Goal: Task Accomplishment & Management: Complete application form

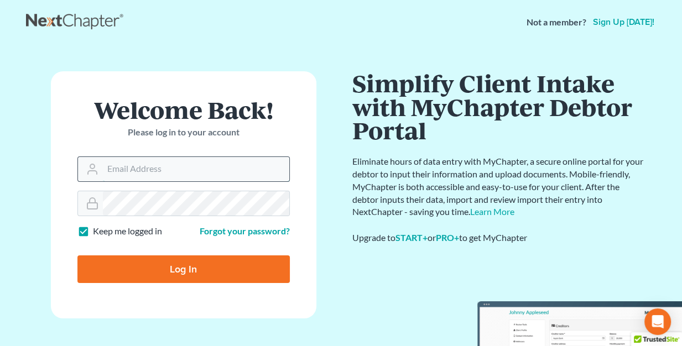
click at [203, 177] on input "Email Address" at bounding box center [196, 169] width 186 height 24
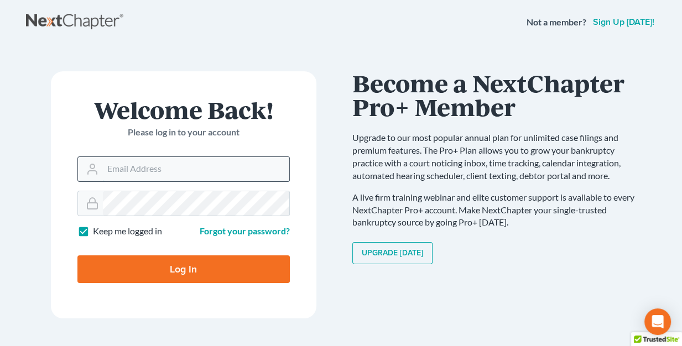
type input "[EMAIL_ADDRESS][DOMAIN_NAME]"
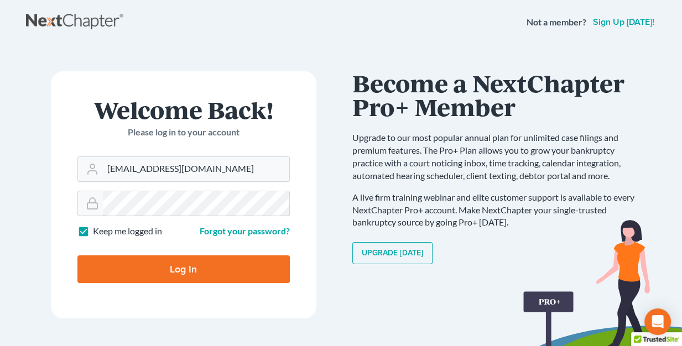
click at [77, 255] on input "Log In" at bounding box center [183, 269] width 212 height 28
type input "Thinking..."
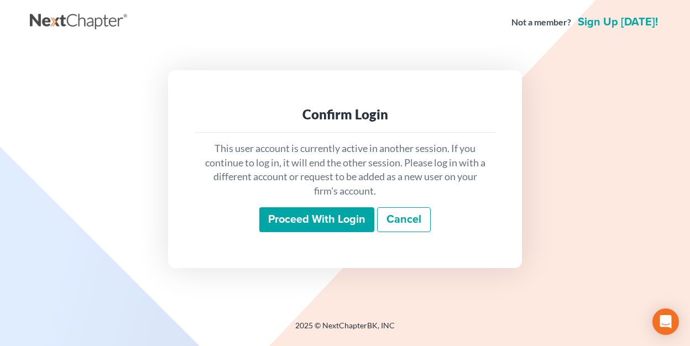
click at [327, 220] on input "Proceed with login" at bounding box center [316, 219] width 115 height 25
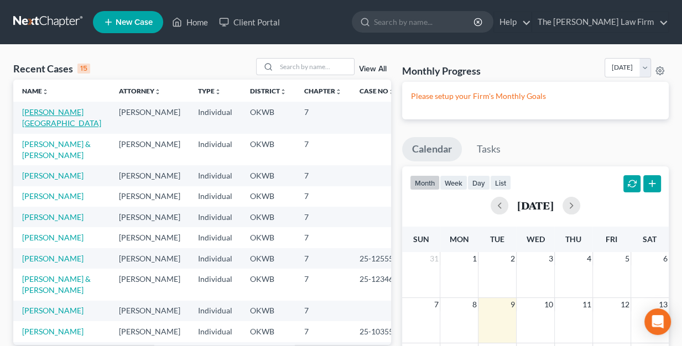
click at [63, 113] on link "[PERSON_NAME][GEOGRAPHIC_DATA]" at bounding box center [61, 117] width 79 height 20
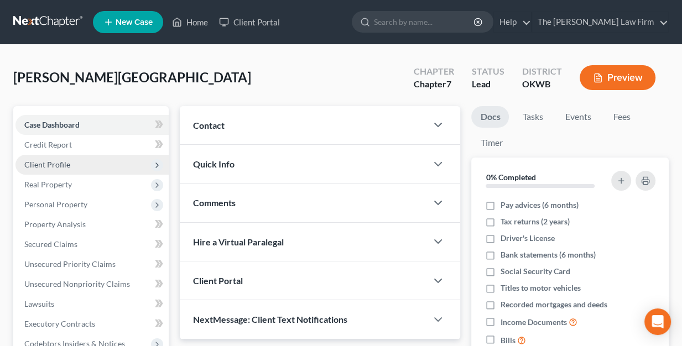
drag, startPoint x: 42, startPoint y: 167, endPoint x: 97, endPoint y: 169, distance: 55.3
click at [42, 167] on span "Client Profile" at bounding box center [47, 164] width 46 height 9
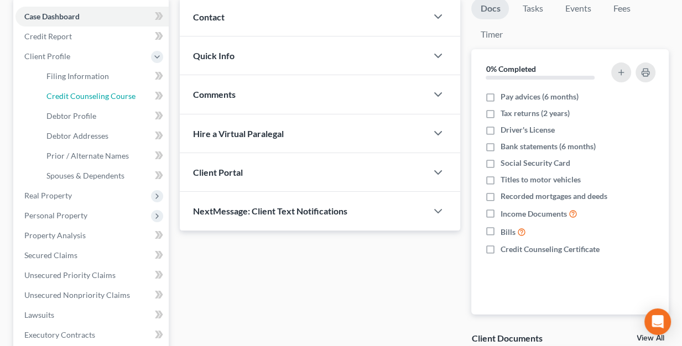
scroll to position [166, 0]
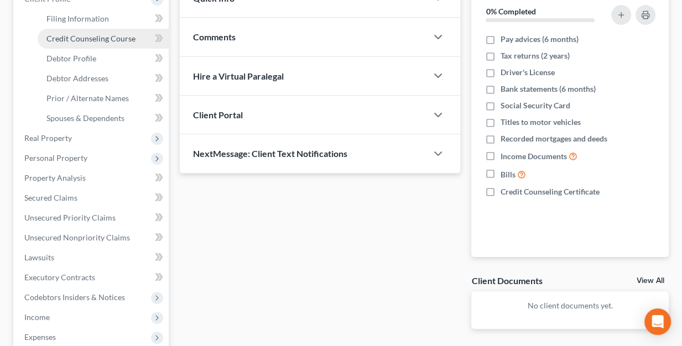
click at [122, 39] on span "Credit Counseling Course" at bounding box center [90, 38] width 89 height 9
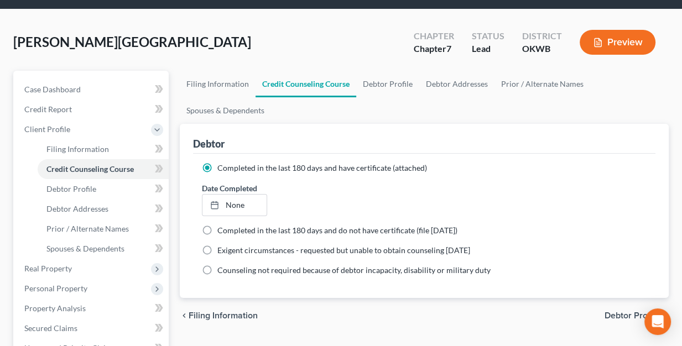
scroll to position [55, 0]
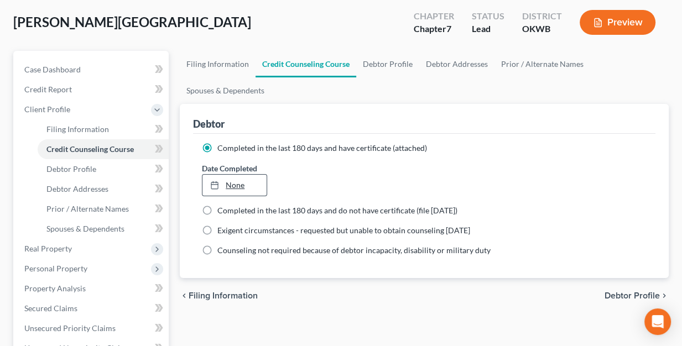
click at [251, 180] on link "None" at bounding box center [234, 185] width 64 height 21
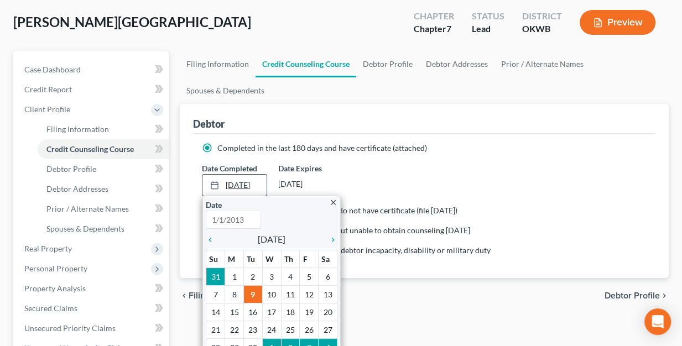
type input "[DATE]"
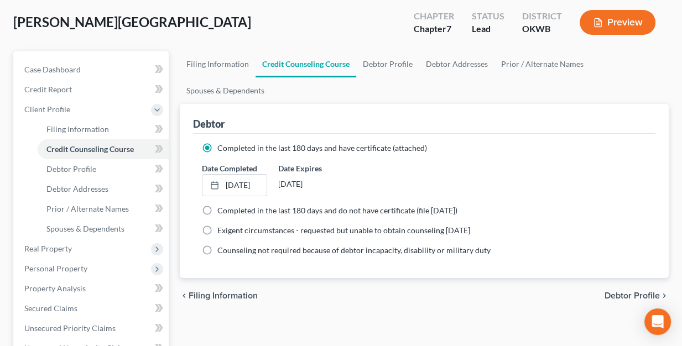
click at [631, 295] on span "Debtor Profile" at bounding box center [631, 295] width 55 height 9
select select "1"
select select "3"
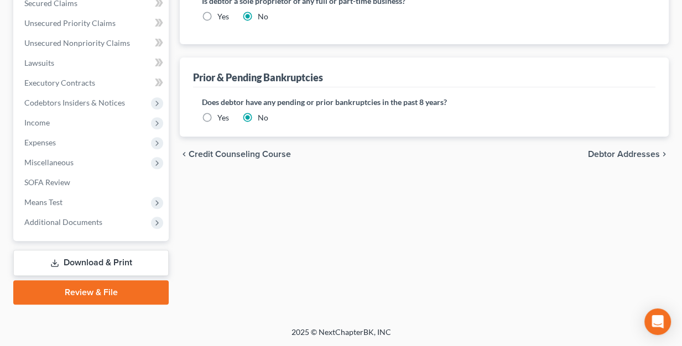
scroll to position [195, 0]
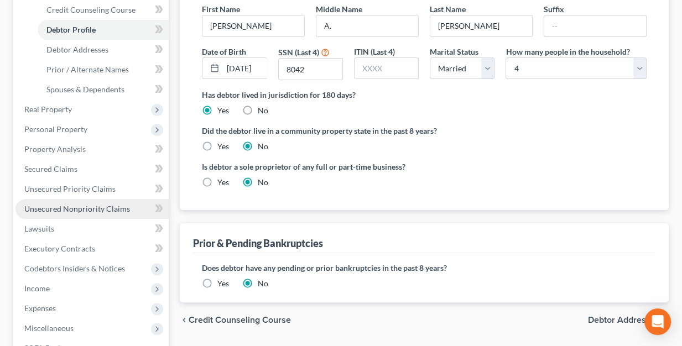
click at [69, 210] on span "Unsecured Nonpriority Claims" at bounding box center [77, 208] width 106 height 9
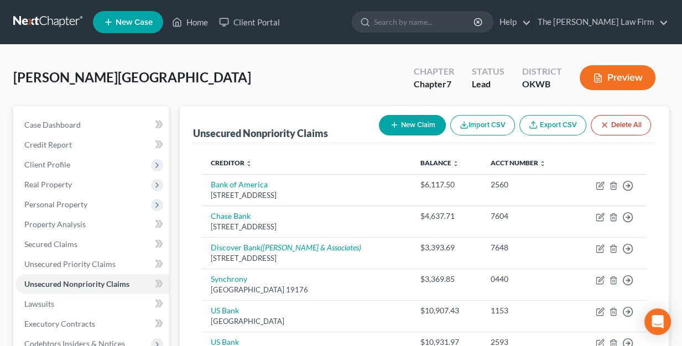
click at [422, 121] on button "New Claim" at bounding box center [412, 125] width 67 height 20
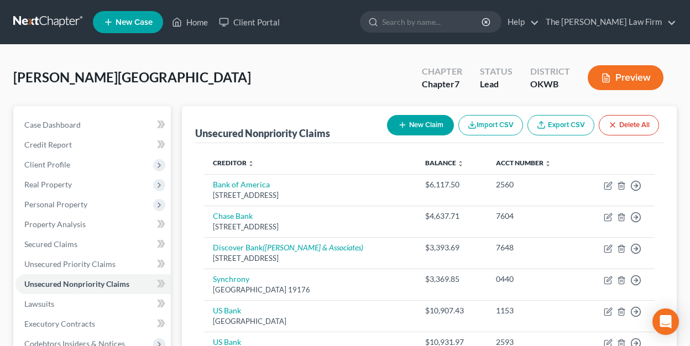
select select "0"
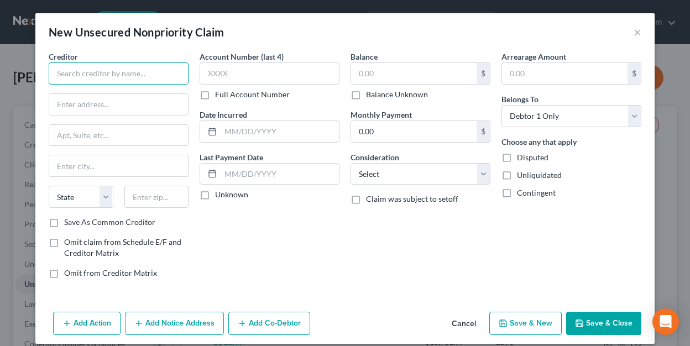
click at [122, 74] on input "text" at bounding box center [119, 73] width 140 height 22
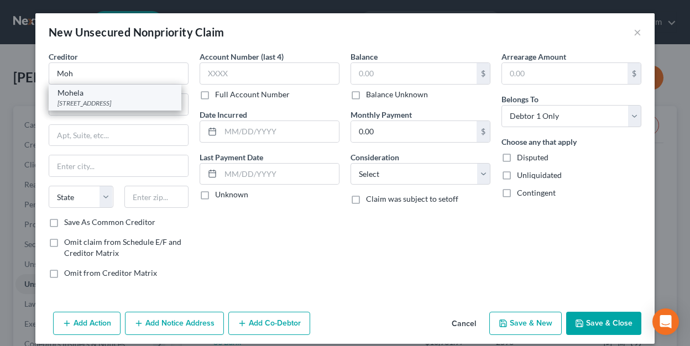
click at [74, 96] on div "Mohela" at bounding box center [115, 92] width 115 height 11
type input "Mohela"
type input "[STREET_ADDRESS]"
type input "Chesterfield"
select select "26"
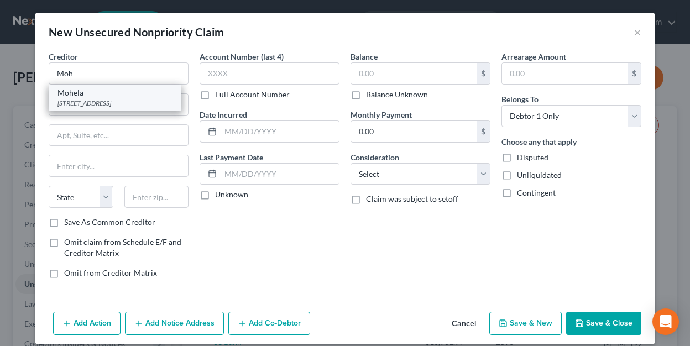
type input "63005-1243"
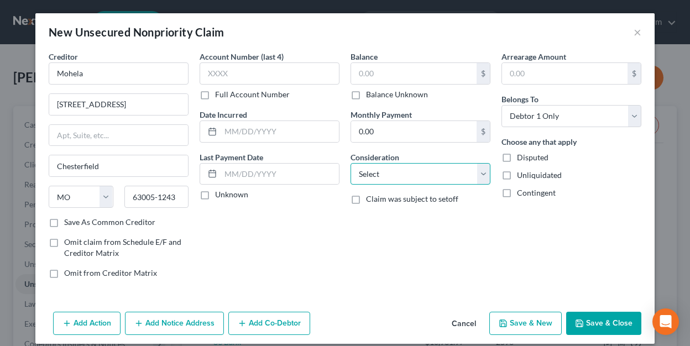
click at [416, 175] on select "Select Cable / Satellite Services Collection Agency Credit Card Debt Debt Couns…" at bounding box center [421, 174] width 140 height 22
select select "17"
click at [351, 163] on select "Select Cable / Satellite Services Collection Agency Credit Card Debt Debt Couns…" at bounding box center [421, 174] width 140 height 22
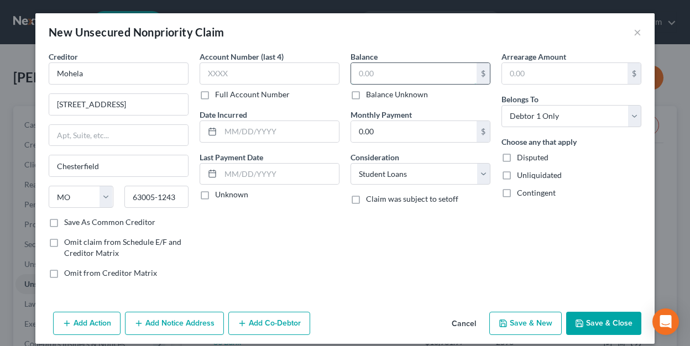
click at [405, 65] on input "text" at bounding box center [414, 73] width 126 height 21
type input "154,319.00"
click at [451, 264] on div "Balance 154,319.00 $ Balance Unknown Balance Undetermined 154,319.00 $ Balance …" at bounding box center [420, 169] width 151 height 237
click at [517, 175] on label "Unliquidated" at bounding box center [539, 175] width 45 height 11
click at [521, 175] on input "Unliquidated" at bounding box center [524, 173] width 7 height 7
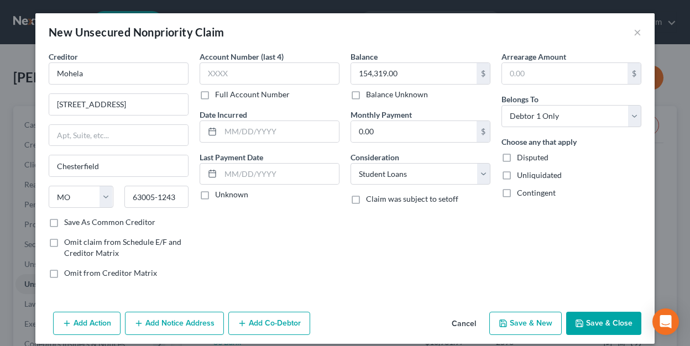
checkbox input "true"
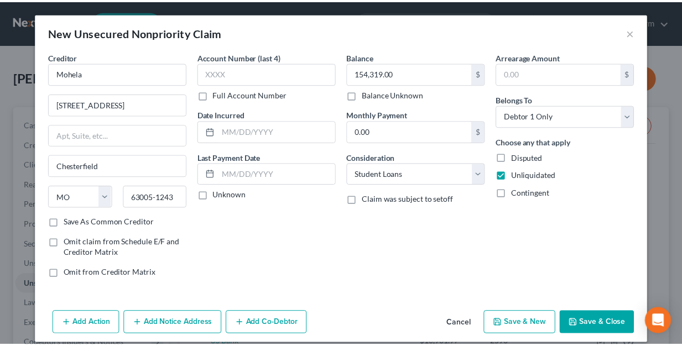
scroll to position [10, 0]
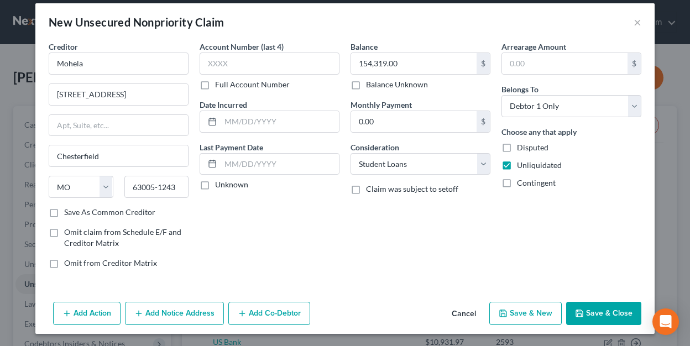
click at [607, 313] on button "Save & Close" at bounding box center [603, 313] width 75 height 23
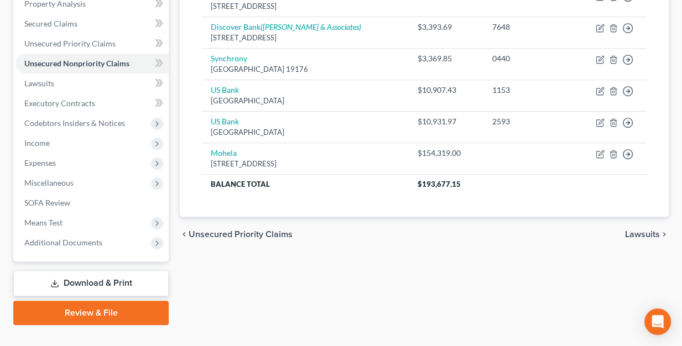
scroll to position [221, 0]
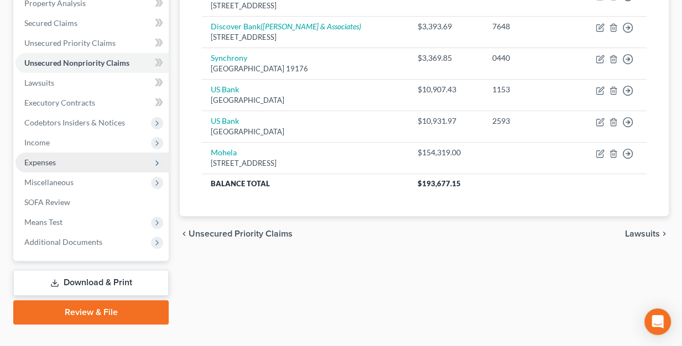
click at [46, 162] on span "Expenses" at bounding box center [40, 162] width 32 height 9
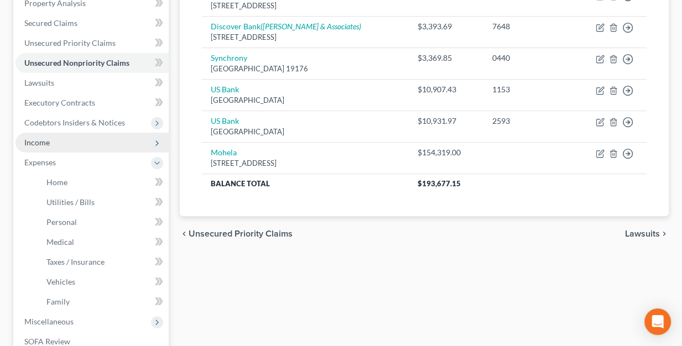
click at [38, 142] on span "Income" at bounding box center [36, 142] width 25 height 9
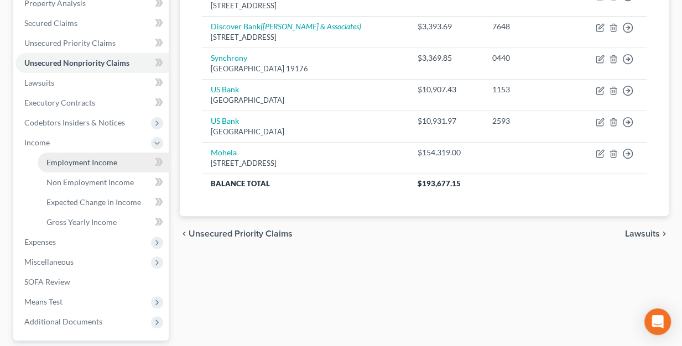
click at [72, 163] on span "Employment Income" at bounding box center [81, 162] width 71 height 9
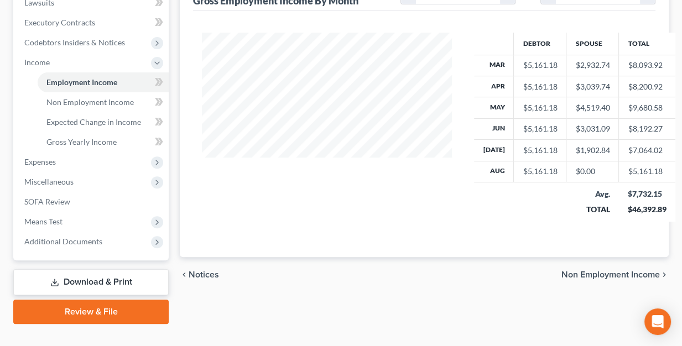
scroll to position [321, 0]
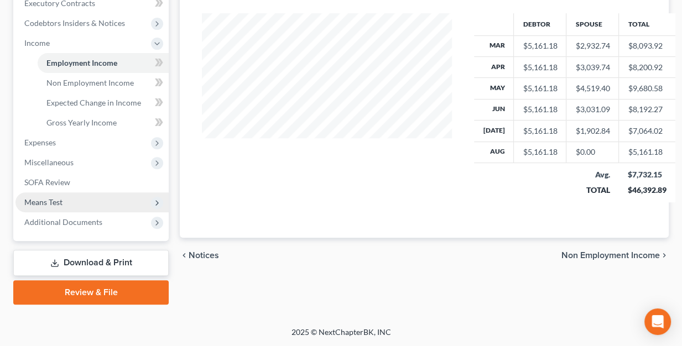
click at [33, 201] on span "Means Test" at bounding box center [43, 201] width 38 height 9
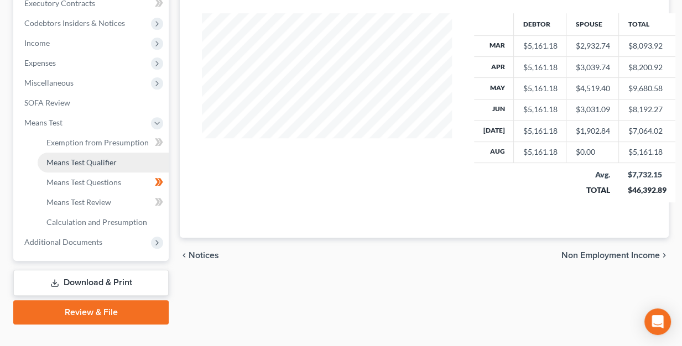
click at [86, 164] on span "Means Test Qualifier" at bounding box center [81, 162] width 70 height 9
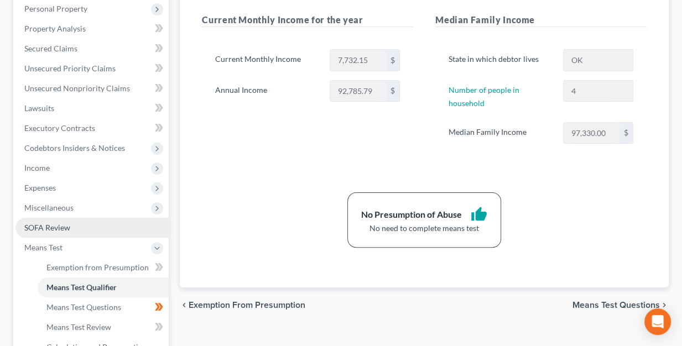
scroll to position [221, 0]
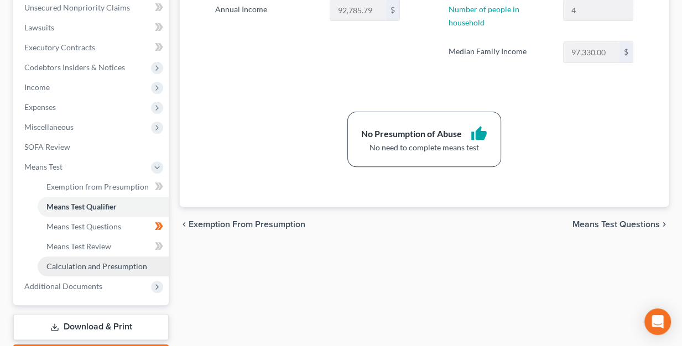
click at [64, 267] on span "Calculation and Presumption" at bounding box center [96, 266] width 101 height 9
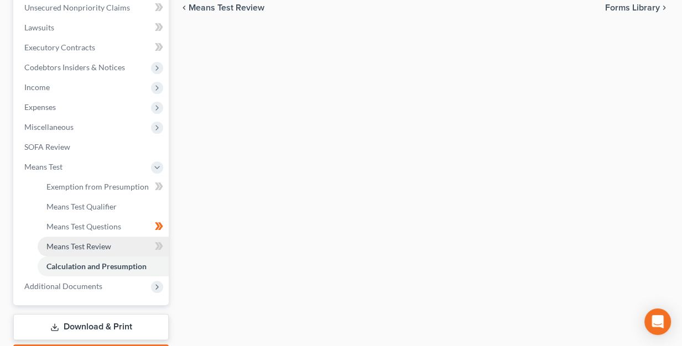
click at [86, 239] on link "Means Test Review" at bounding box center [103, 247] width 131 height 20
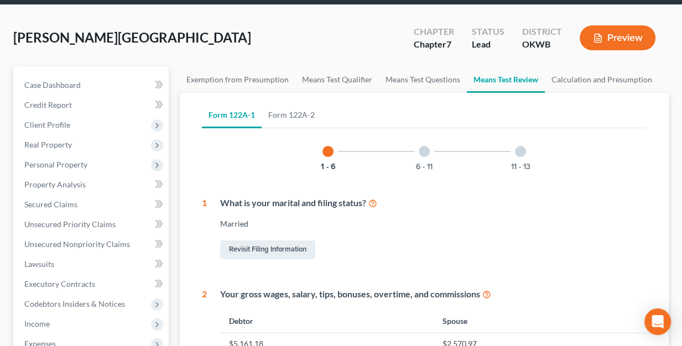
scroll to position [166, 0]
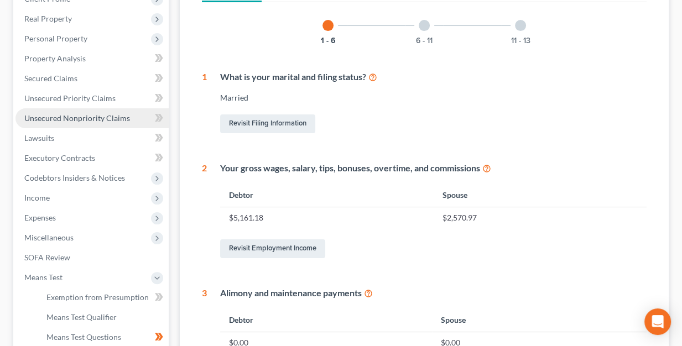
click at [37, 118] on span "Unsecured Nonpriority Claims" at bounding box center [77, 117] width 106 height 9
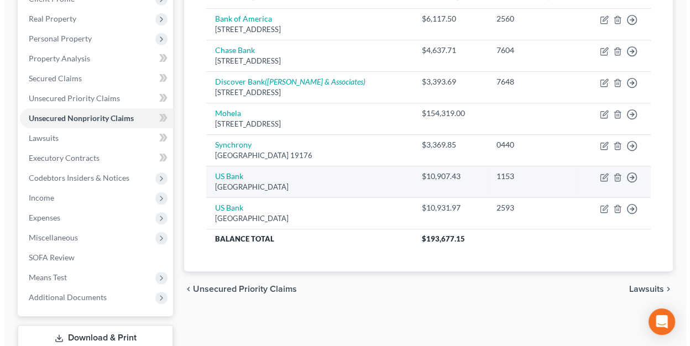
scroll to position [111, 0]
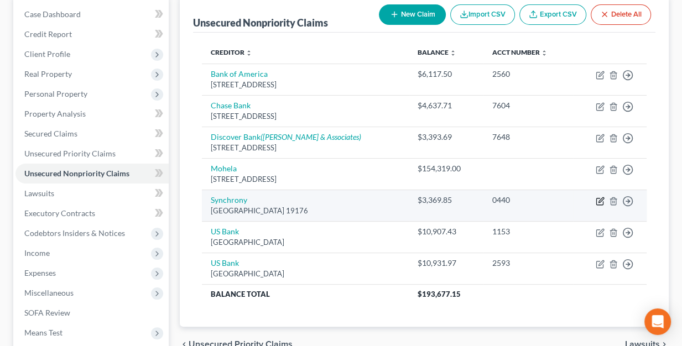
click at [599, 200] on icon "button" at bounding box center [600, 199] width 5 height 5
select select "39"
select select "2"
select select "0"
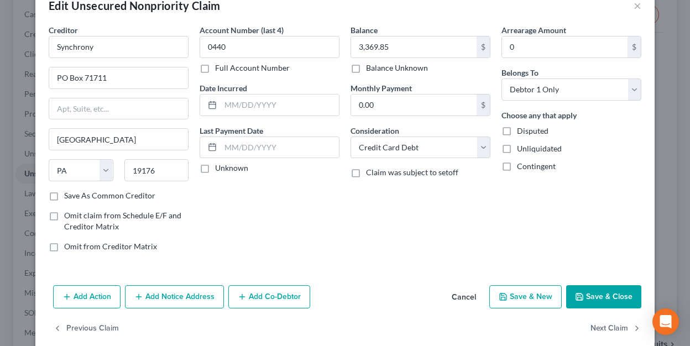
scroll to position [42, 0]
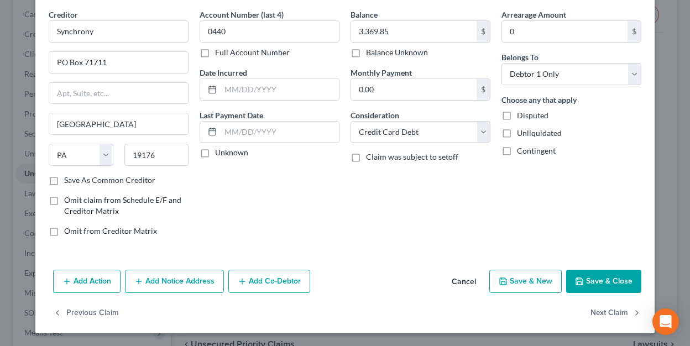
click at [174, 280] on button "Add Notice Address" at bounding box center [174, 281] width 99 height 23
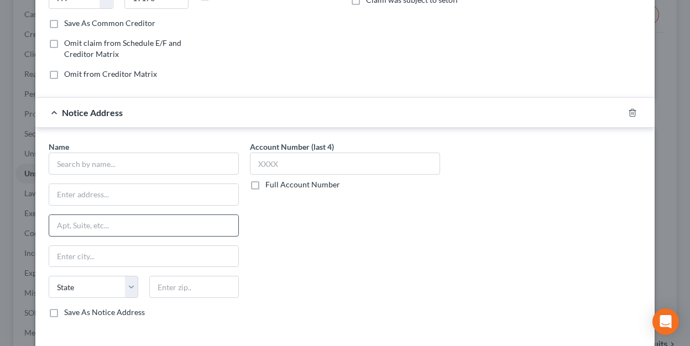
scroll to position [208, 0]
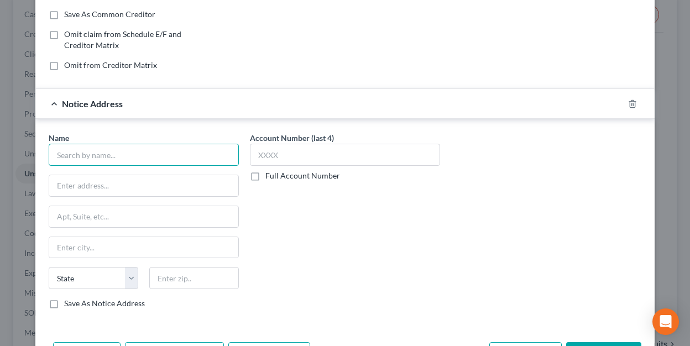
click at [144, 162] on input "text" at bounding box center [144, 155] width 190 height 22
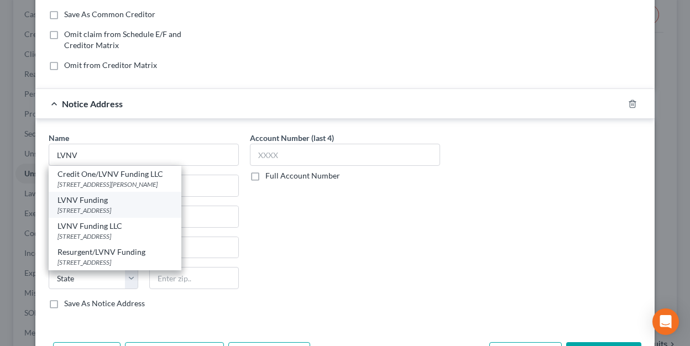
click at [93, 206] on div "[STREET_ADDRESS]" at bounding box center [115, 210] width 115 height 9
type input "LVNV Funding"
type input "PO Box 1269"
type input "[GEOGRAPHIC_DATA]"
select select "42"
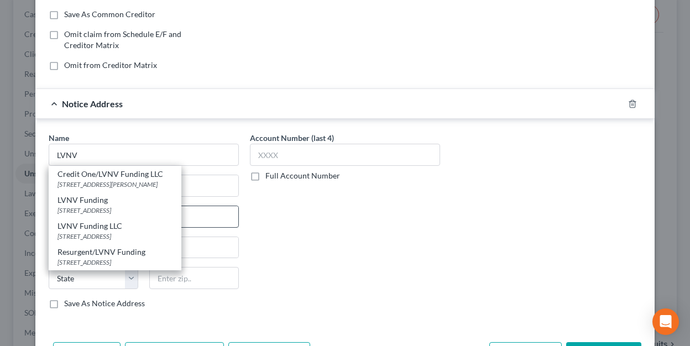
type input "29602"
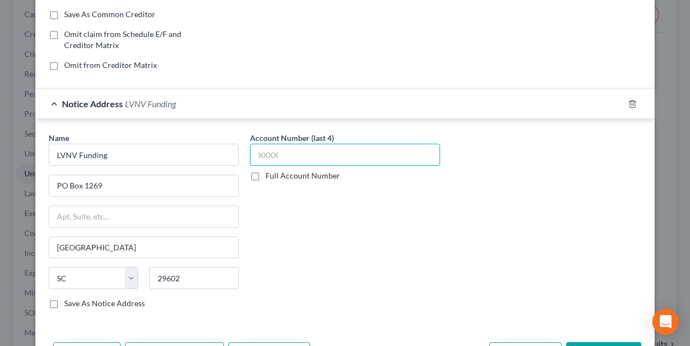
click at [296, 157] on input "text" at bounding box center [345, 155] width 190 height 22
drag, startPoint x: 294, startPoint y: 155, endPoint x: 251, endPoint y: 153, distance: 42.6
click at [251, 153] on input "text" at bounding box center [345, 155] width 190 height 22
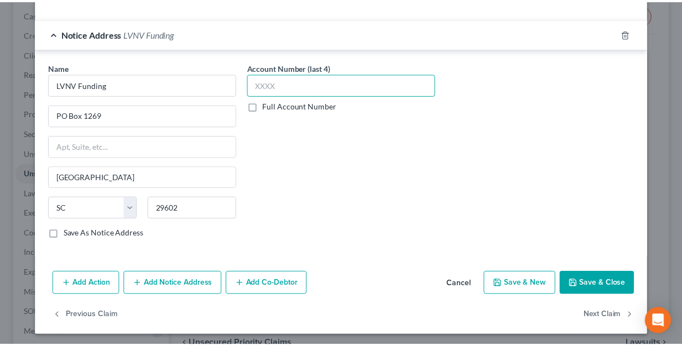
scroll to position [279, 0]
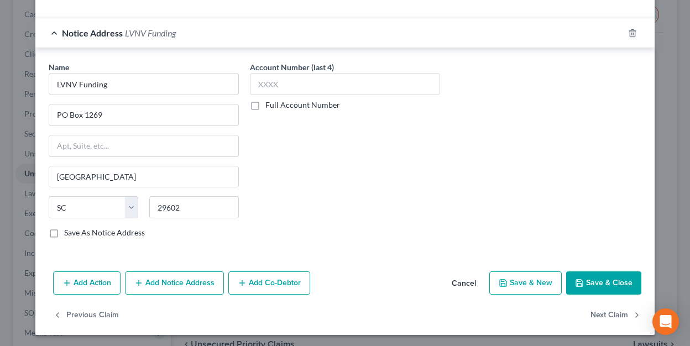
click at [612, 277] on button "Save & Close" at bounding box center [603, 282] width 75 height 23
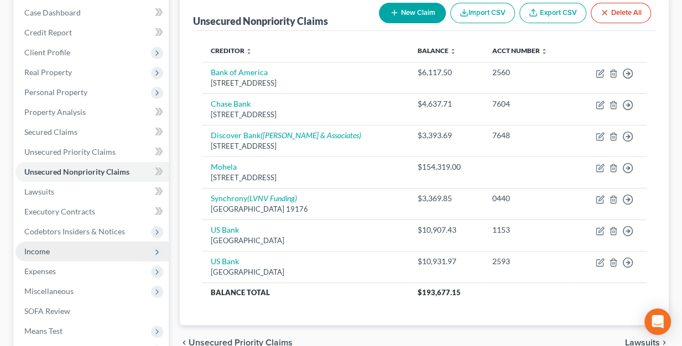
scroll to position [130, 0]
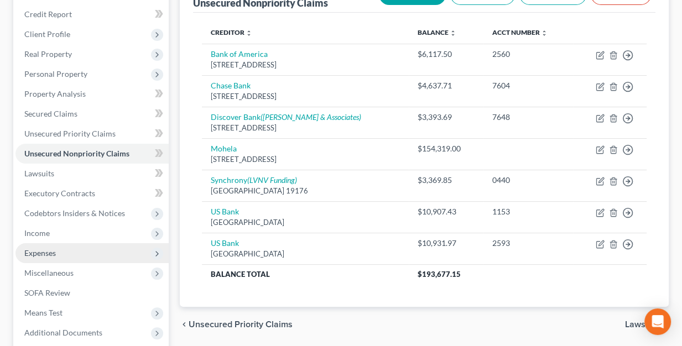
drag, startPoint x: 39, startPoint y: 252, endPoint x: 62, endPoint y: 242, distance: 24.8
click at [43, 248] on span "Expenses" at bounding box center [40, 252] width 32 height 9
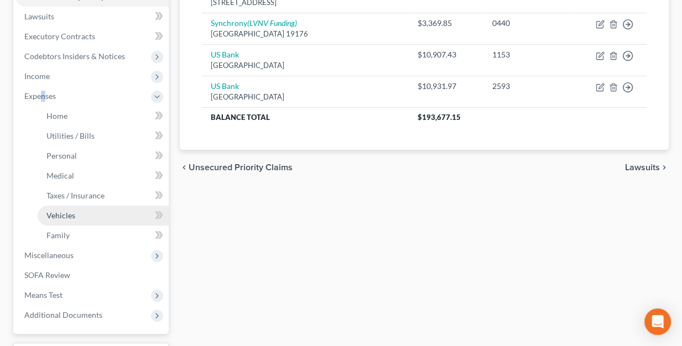
scroll to position [296, 0]
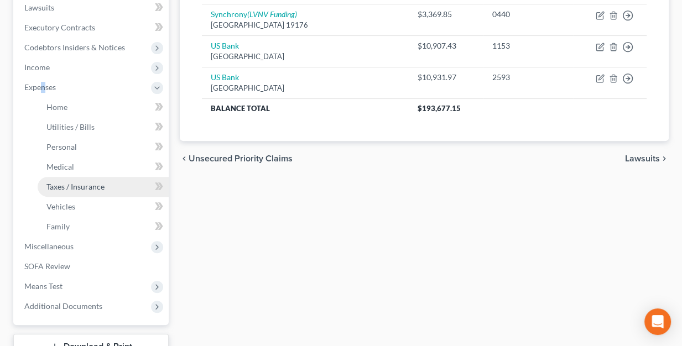
click at [56, 184] on span "Taxes / Insurance" at bounding box center [75, 186] width 58 height 9
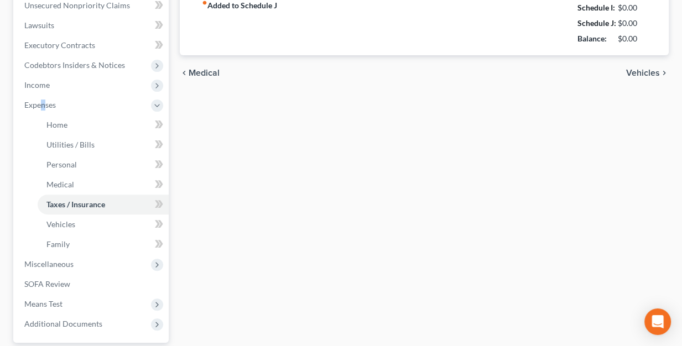
type input "0.00"
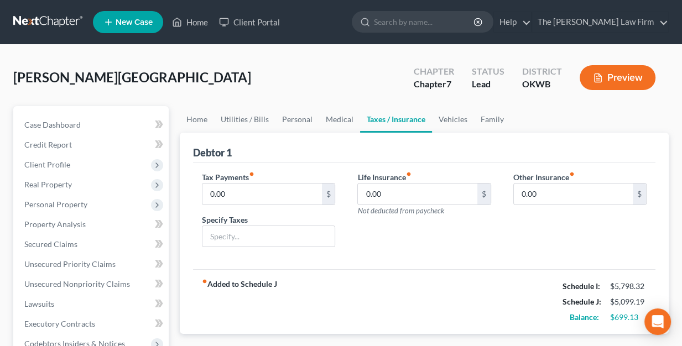
scroll to position [55, 0]
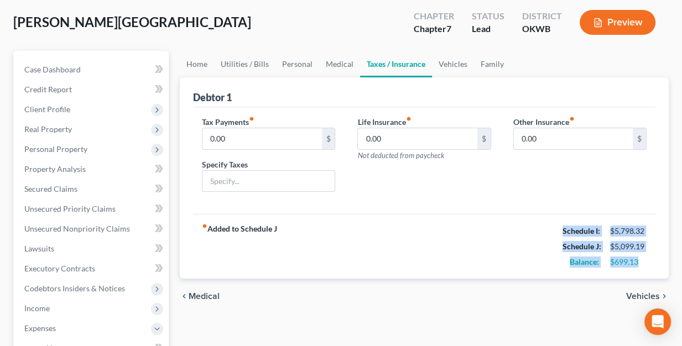
drag, startPoint x: 639, startPoint y: 259, endPoint x: 541, endPoint y: 225, distance: 104.2
click at [541, 225] on div "fiber_manual_record Added to Schedule J Schedule I: $5,798.32 Schedule J: $5,09…" at bounding box center [424, 246] width 462 height 65
drag, startPoint x: 541, startPoint y: 225, endPoint x: 647, endPoint y: 270, distance: 115.2
click at [647, 270] on div "fiber_manual_record Added to Schedule J Schedule I: $5,798.32 Schedule J: $5,09…" at bounding box center [424, 246] width 462 height 65
click at [649, 262] on div "$699.13" at bounding box center [628, 262] width 48 height 11
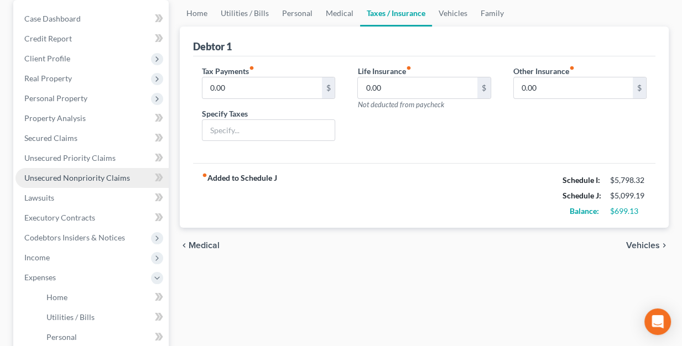
scroll to position [166, 0]
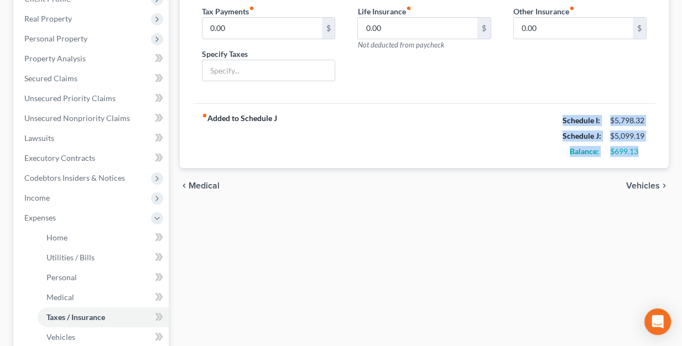
drag, startPoint x: 643, startPoint y: 153, endPoint x: 558, endPoint y: 123, distance: 90.1
click at [562, 123] on div "Schedule I: $5,798.32 Schedule J: $5,099.19 Balance: $699.13" at bounding box center [604, 136] width 84 height 46
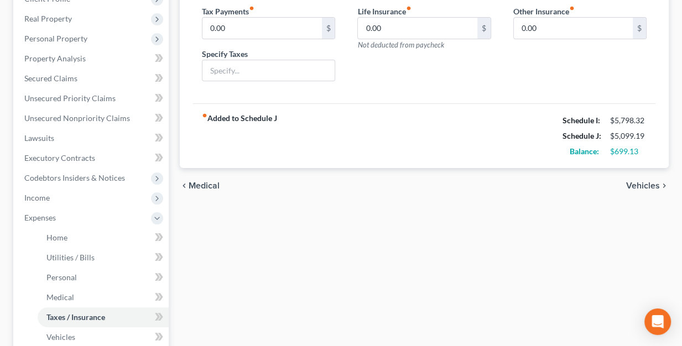
click at [323, 172] on div "chevron_left Medical Vehicles chevron_right" at bounding box center [424, 185] width 489 height 35
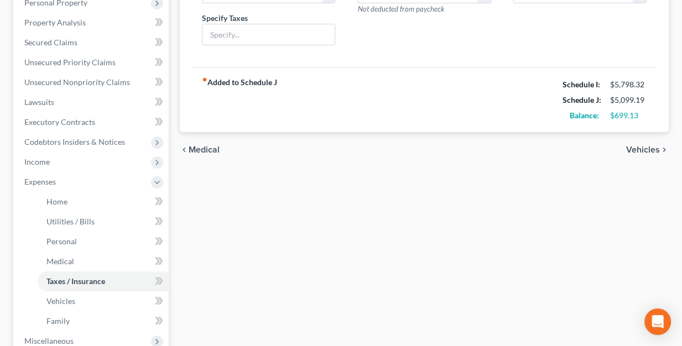
scroll to position [221, 0]
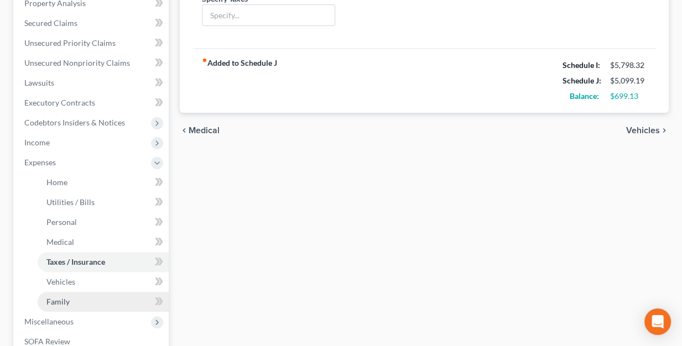
click at [53, 302] on span "Family" at bounding box center [57, 301] width 23 height 9
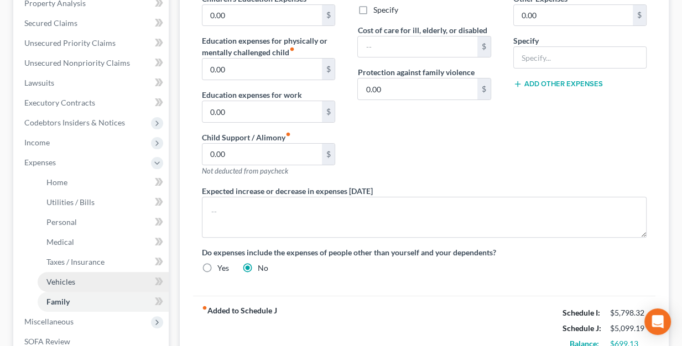
drag, startPoint x: 55, startPoint y: 279, endPoint x: 439, endPoint y: 254, distance: 384.6
click at [55, 279] on span "Vehicles" at bounding box center [60, 281] width 29 height 9
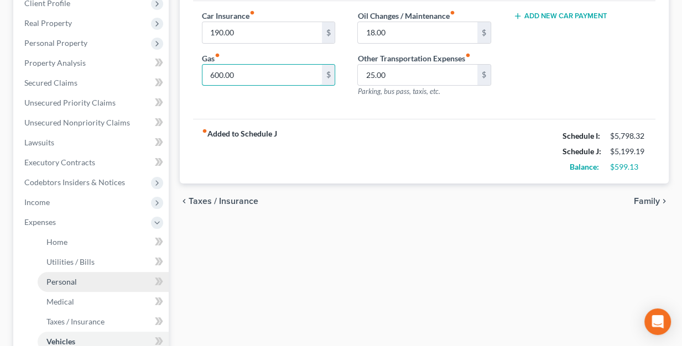
scroll to position [221, 0]
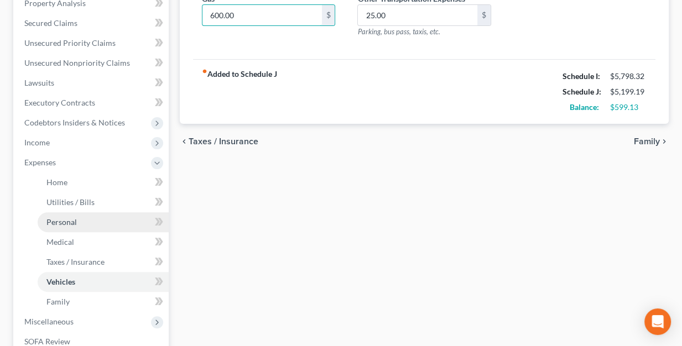
type input "600.00"
click at [60, 218] on span "Personal" at bounding box center [61, 221] width 30 height 9
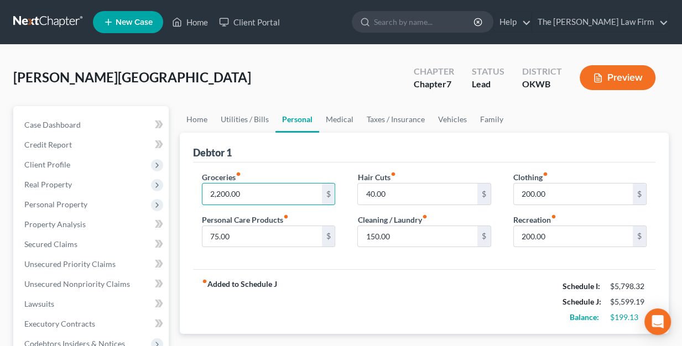
click at [296, 169] on div "Groceries fiber_manual_record 2,200.00 $ Personal Care Products fiber_manual_re…" at bounding box center [424, 216] width 462 height 107
click at [216, 194] on input "2,200.00" at bounding box center [261, 194] width 119 height 21
type input "2,100.00"
click at [250, 235] on input "75.00" at bounding box center [261, 236] width 119 height 21
drag, startPoint x: 248, startPoint y: 235, endPoint x: 210, endPoint y: 233, distance: 38.2
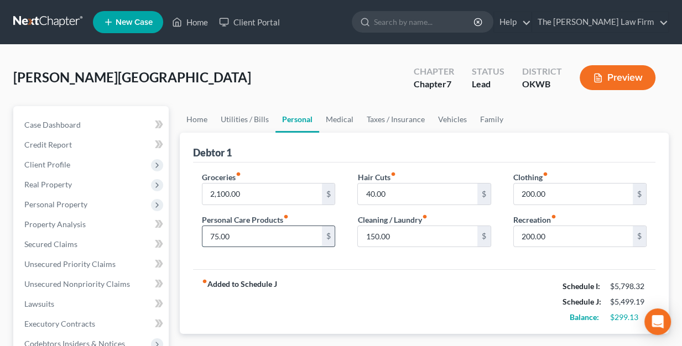
click at [210, 233] on input "75.00" at bounding box center [261, 236] width 119 height 21
type input "190.00"
click at [352, 255] on div "Groceries fiber_manual_record 2,100.00 $ Personal Care Products fiber_manual_re…" at bounding box center [424, 216] width 462 height 107
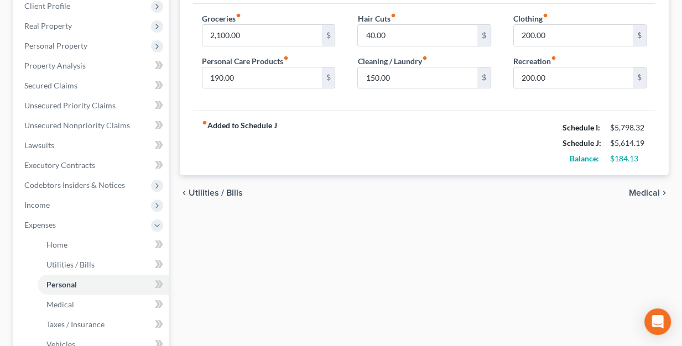
scroll to position [166, 0]
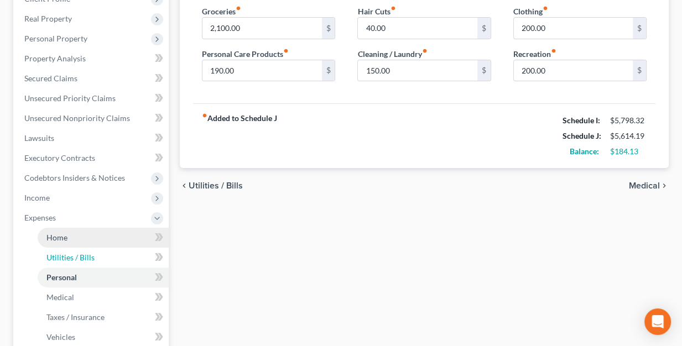
drag, startPoint x: 85, startPoint y: 255, endPoint x: 130, endPoint y: 242, distance: 47.2
click at [85, 255] on span "Utilities / Bills" at bounding box center [70, 257] width 48 height 9
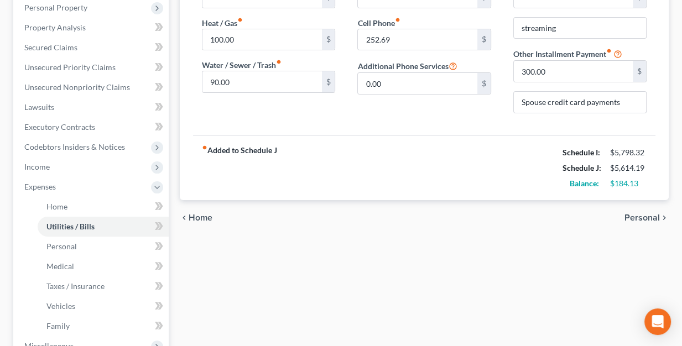
scroll to position [221, 0]
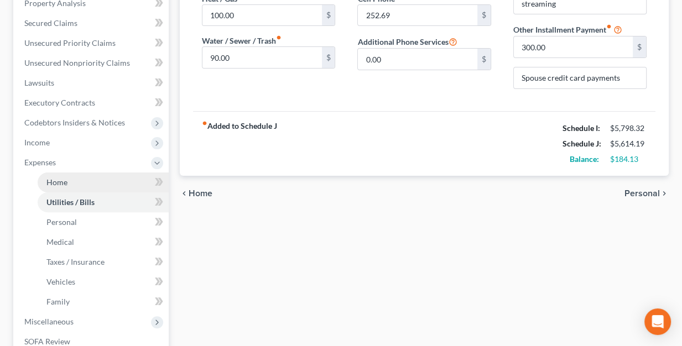
click at [67, 185] on link "Home" at bounding box center [103, 183] width 131 height 20
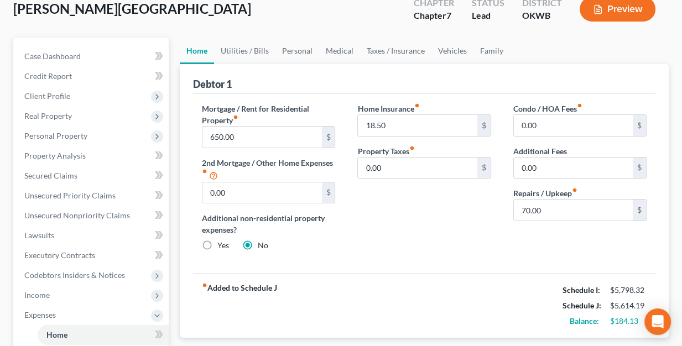
scroll to position [111, 0]
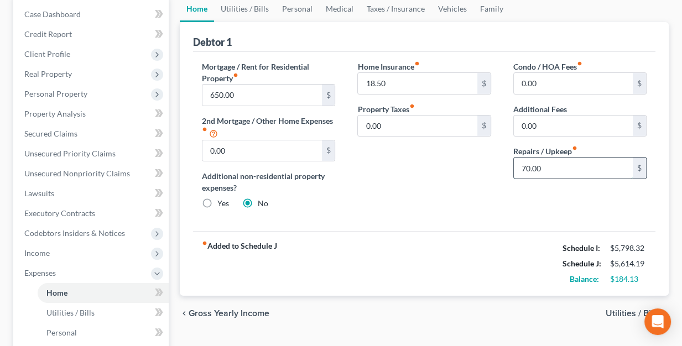
click at [523, 167] on input "70.00" at bounding box center [573, 168] width 119 height 21
type input "50.00"
click at [435, 192] on div "Home Insurance fiber_manual_record 18.50 $ Property Taxes fiber_manual_record 0…" at bounding box center [423, 140] width 155 height 158
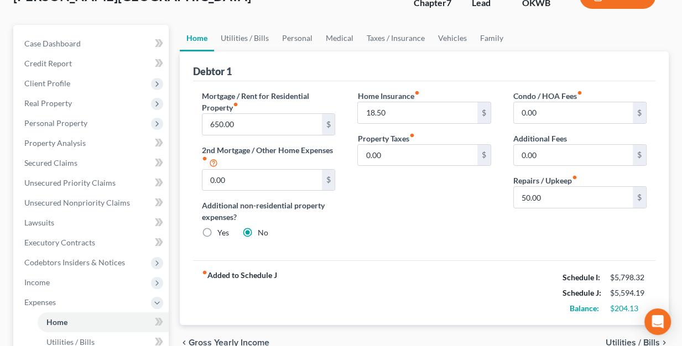
scroll to position [55, 0]
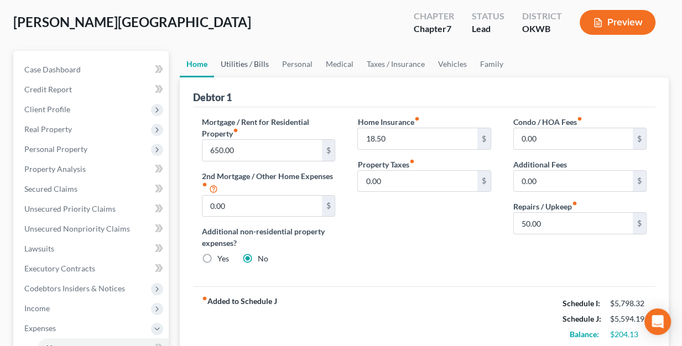
drag, startPoint x: 254, startPoint y: 65, endPoint x: 267, endPoint y: 63, distance: 12.3
click at [254, 65] on link "Utilities / Bills" at bounding box center [244, 64] width 61 height 27
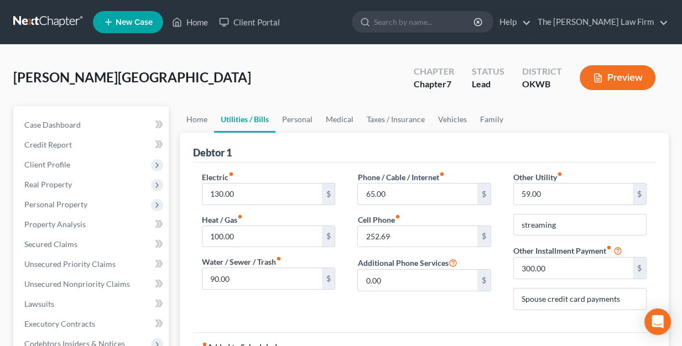
scroll to position [55, 0]
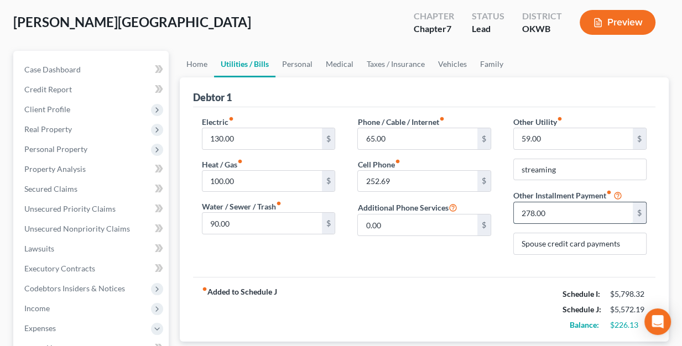
type input "278.00"
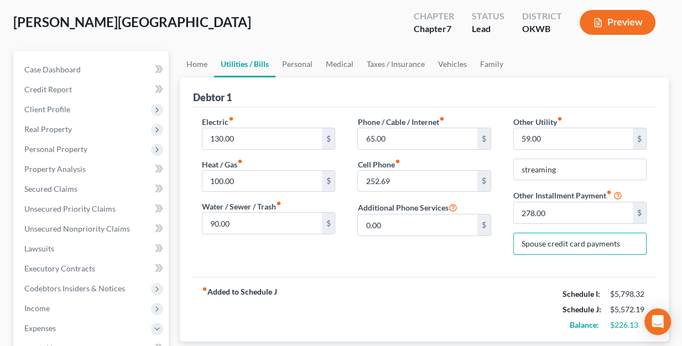
click at [447, 286] on div "fiber_manual_record Added to Schedule J Schedule I: $5,798.32 Schedule J: $5,57…" at bounding box center [424, 309] width 462 height 65
drag, startPoint x: 292, startPoint y: 60, endPoint x: 306, endPoint y: 56, distance: 14.9
click at [292, 60] on link "Personal" at bounding box center [297, 64] width 44 height 27
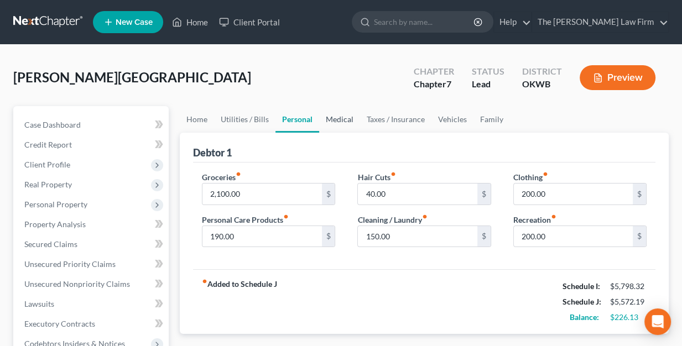
click at [340, 117] on link "Medical" at bounding box center [339, 119] width 41 height 27
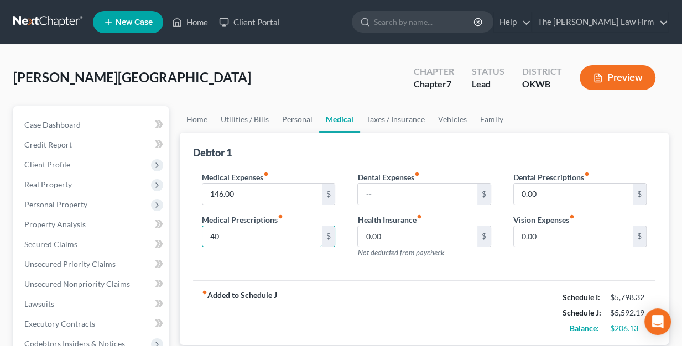
type input "4"
click at [311, 273] on div "Medical Expenses fiber_manual_record 146.00 $ Medical Prescriptions fiber_manua…" at bounding box center [424, 222] width 462 height 118
click at [361, 280] on div "fiber_manual_record Added to Schedule J Schedule I: $5,798.32 Schedule J: $5,61…" at bounding box center [424, 312] width 462 height 65
type input "120.00"
click at [440, 119] on link "Vehicles" at bounding box center [452, 119] width 42 height 27
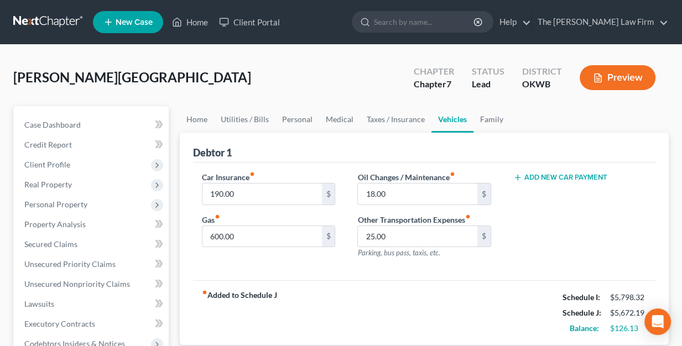
click at [446, 118] on link "Vehicles" at bounding box center [452, 119] width 42 height 27
click at [392, 118] on link "Taxes / Insurance" at bounding box center [395, 119] width 71 height 27
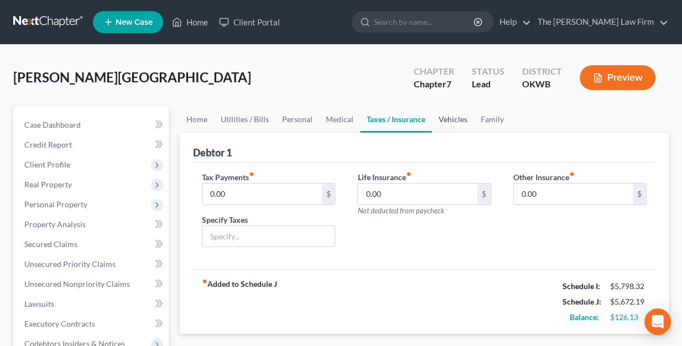
click at [441, 119] on link "Vehicles" at bounding box center [453, 119] width 42 height 27
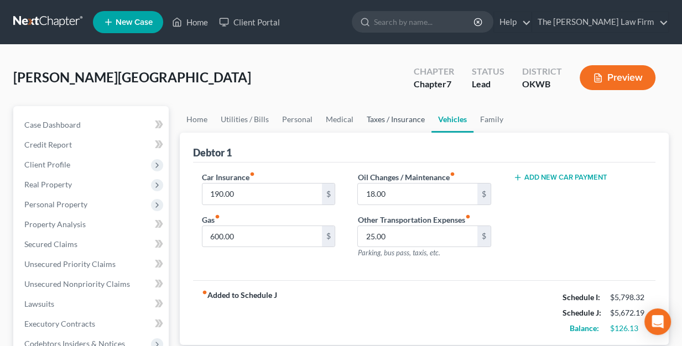
click at [390, 120] on link "Taxes / Insurance" at bounding box center [395, 119] width 71 height 27
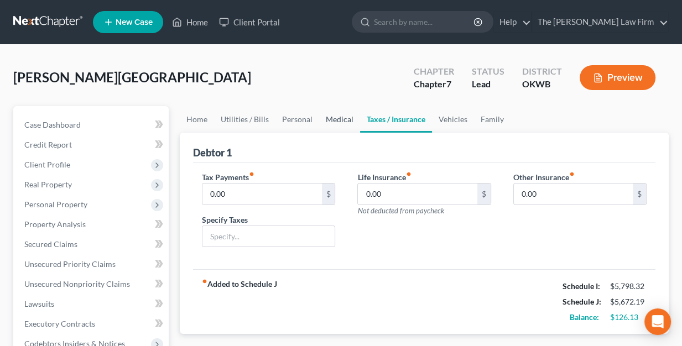
click at [334, 122] on link "Medical" at bounding box center [339, 119] width 41 height 27
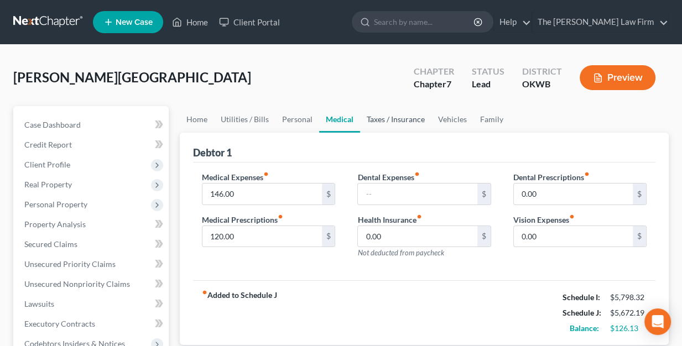
click at [381, 119] on link "Taxes / Insurance" at bounding box center [395, 119] width 71 height 27
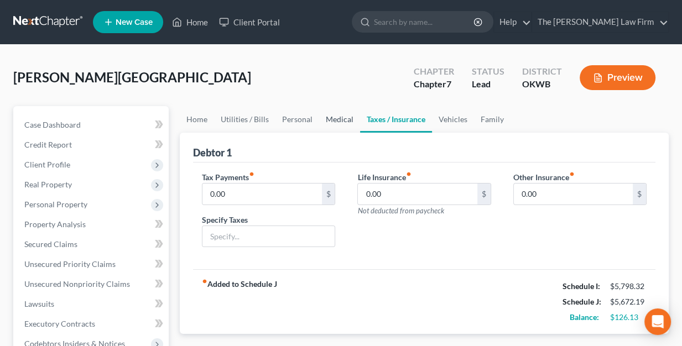
click at [345, 118] on link "Medical" at bounding box center [339, 119] width 41 height 27
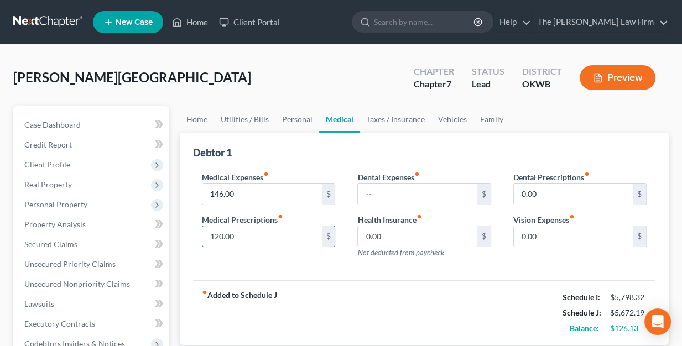
click at [316, 283] on div "fiber_manual_record Added to Schedule J Schedule I: $5,798.32 Schedule J: $5,67…" at bounding box center [424, 312] width 462 height 65
click at [292, 120] on link "Personal" at bounding box center [297, 119] width 44 height 27
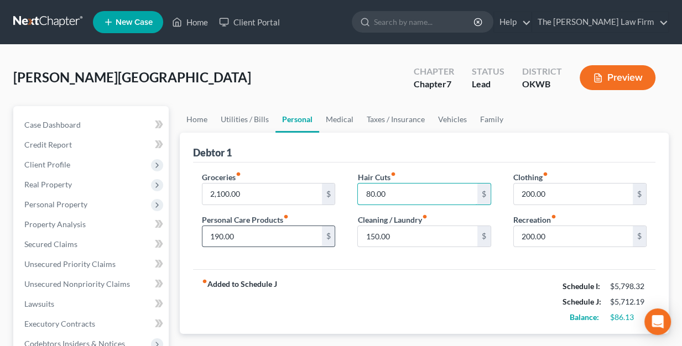
type input "80.00"
type input "200.00"
click at [358, 263] on div "Groceries fiber_manual_record 2,100.00 $ Personal Care Products fiber_manual_re…" at bounding box center [424, 216] width 462 height 107
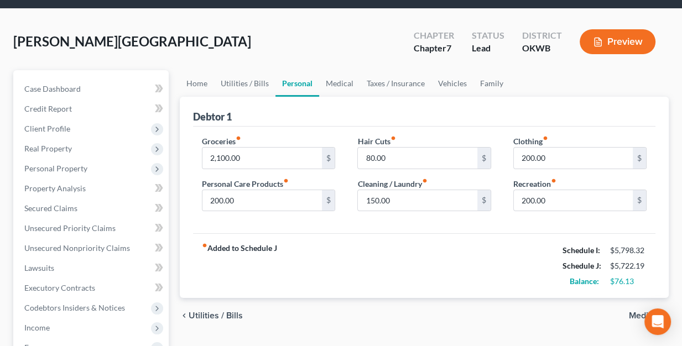
scroll to position [55, 0]
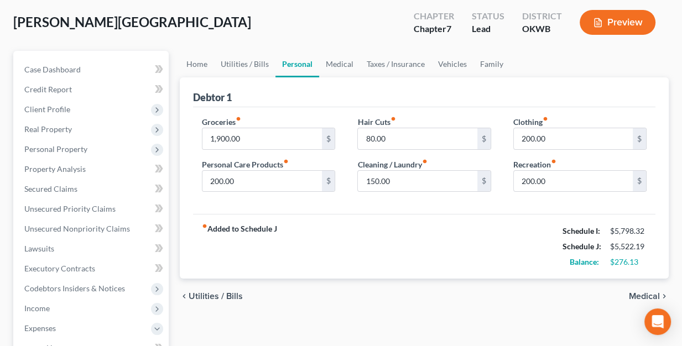
click at [364, 211] on div "Groceries fiber_manual_record 1,900.00 $ Personal Care Products fiber_manual_re…" at bounding box center [424, 160] width 462 height 107
drag, startPoint x: 225, startPoint y: 145, endPoint x: 196, endPoint y: 151, distance: 29.4
click at [196, 151] on div "Groceries fiber_manual_record 1,800.00 $ Personal Care Products fiber_manual_re…" at bounding box center [268, 158] width 155 height 85
type input "2,100.00"
click at [367, 229] on div "fiber_manual_record Added to Schedule J Schedule I: $5,798.32 Schedule J: $5,72…" at bounding box center [424, 246] width 462 height 65
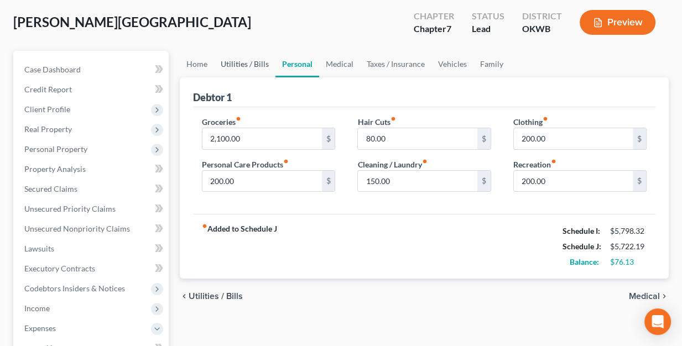
click at [243, 60] on link "Utilities / Bills" at bounding box center [244, 64] width 61 height 27
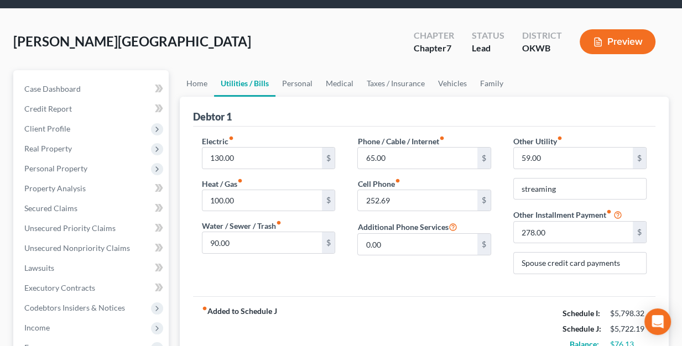
scroll to position [55, 0]
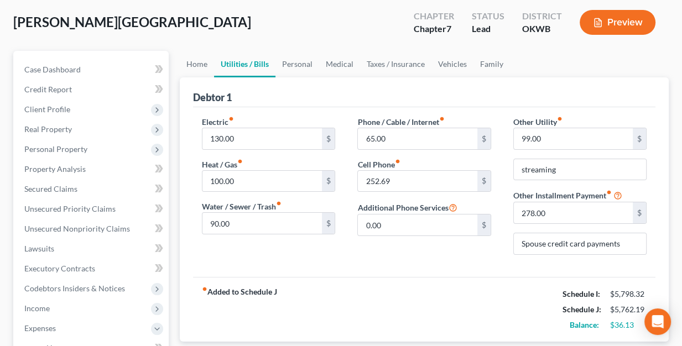
click at [485, 246] on div "Phone / Cable / Internet fiber_manual_record 65.00 $ Cell Phone fiber_manual_re…" at bounding box center [423, 190] width 155 height 148
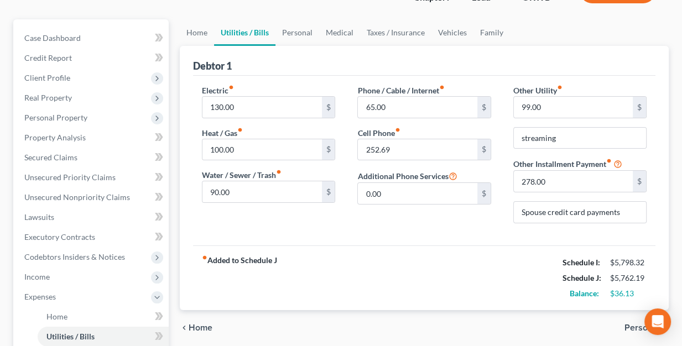
scroll to position [111, 0]
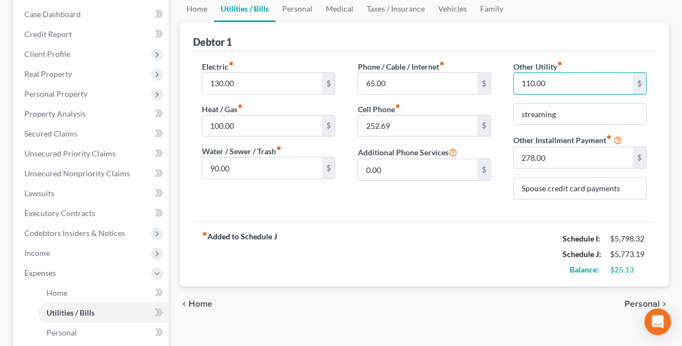
type input "110.00"
click at [484, 222] on div "fiber_manual_record Added to Schedule J Schedule I: $5,798.32 Schedule J: $5,77…" at bounding box center [424, 254] width 462 height 65
click at [459, 226] on div "fiber_manual_record Added to Schedule J Schedule I: $5,798.32 Schedule J: $5,77…" at bounding box center [424, 254] width 462 height 65
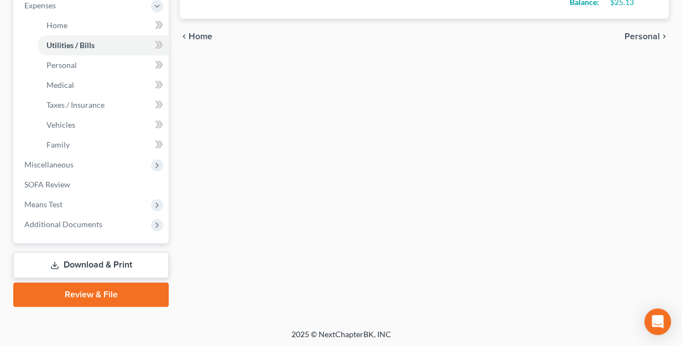
scroll to position [380, 0]
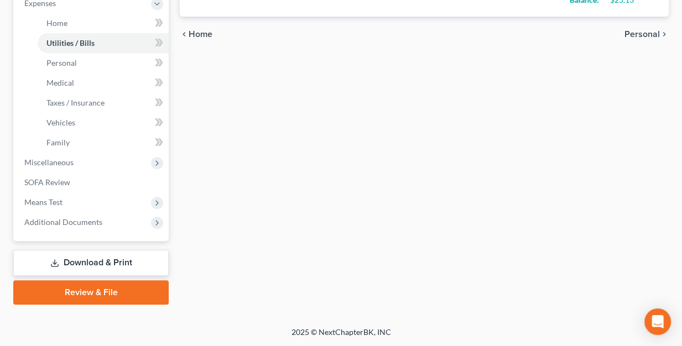
click at [97, 259] on link "Download & Print" at bounding box center [90, 263] width 155 height 26
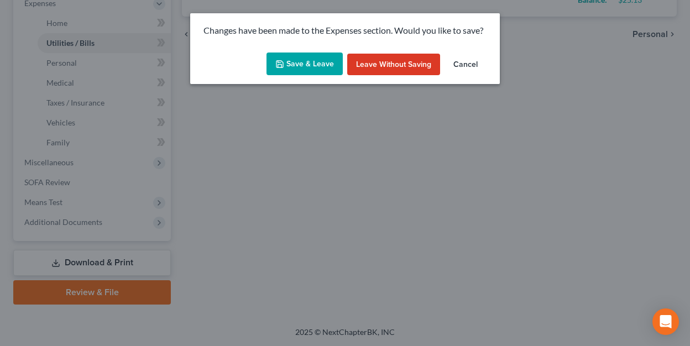
click at [314, 65] on button "Save & Leave" at bounding box center [305, 64] width 76 height 23
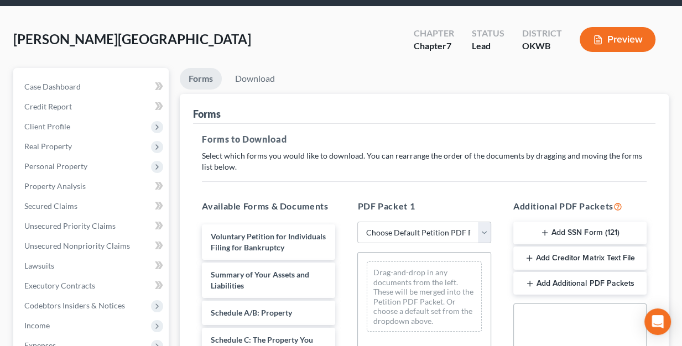
scroll to position [111, 0]
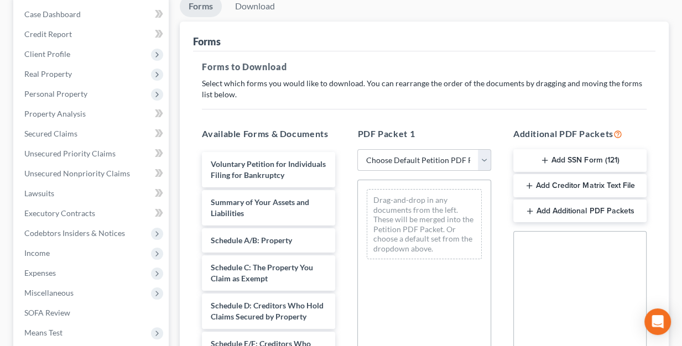
click at [484, 160] on select "Choose Default Petition PDF Packet Complete Bankruptcy Petition (all forms and …" at bounding box center [423, 160] width 133 height 22
select select "6"
click at [357, 149] on select "Choose Default Petition PDF Packet Complete Bankruptcy Petition (all forms and …" at bounding box center [423, 160] width 133 height 22
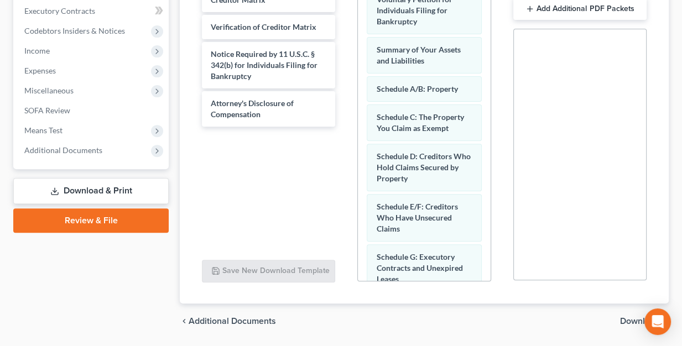
scroll to position [347, 0]
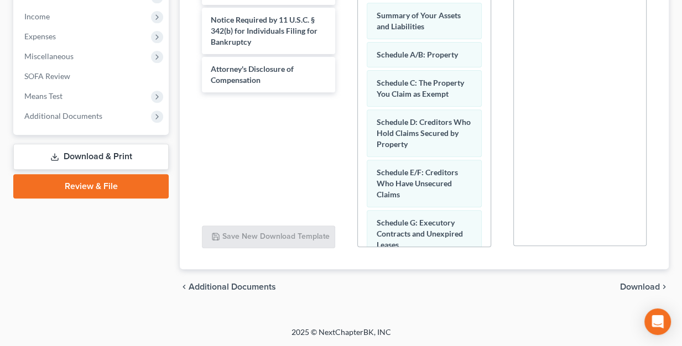
click at [633, 285] on span "Download" at bounding box center [640, 287] width 40 height 9
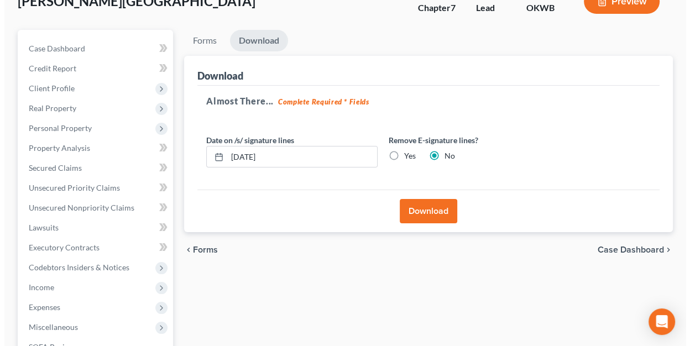
scroll to position [75, 0]
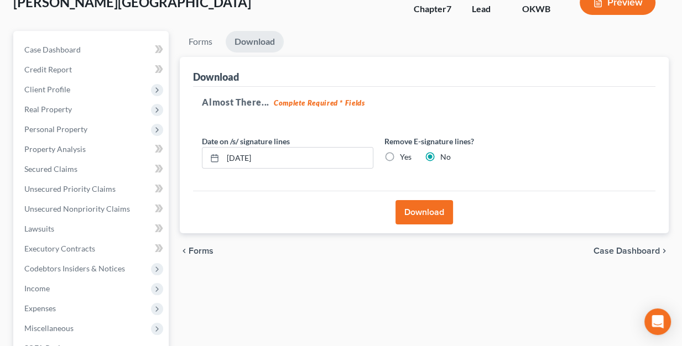
click at [400, 154] on label "Yes" at bounding box center [406, 157] width 12 height 11
click at [404, 154] on input "Yes" at bounding box center [407, 155] width 7 height 7
radio input "true"
radio input "false"
click at [427, 212] on button "Download" at bounding box center [424, 212] width 58 height 24
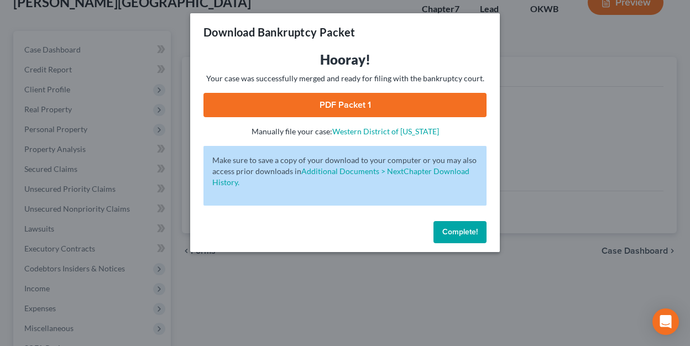
click at [464, 232] on span "Complete!" at bounding box center [459, 231] width 35 height 9
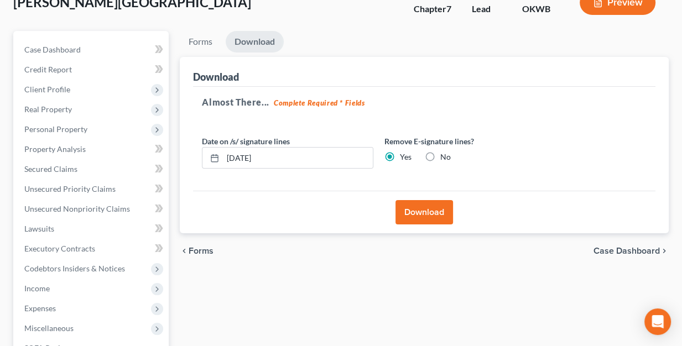
click at [411, 209] on button "Download" at bounding box center [424, 212] width 58 height 24
